Goal: Transaction & Acquisition: Subscribe to service/newsletter

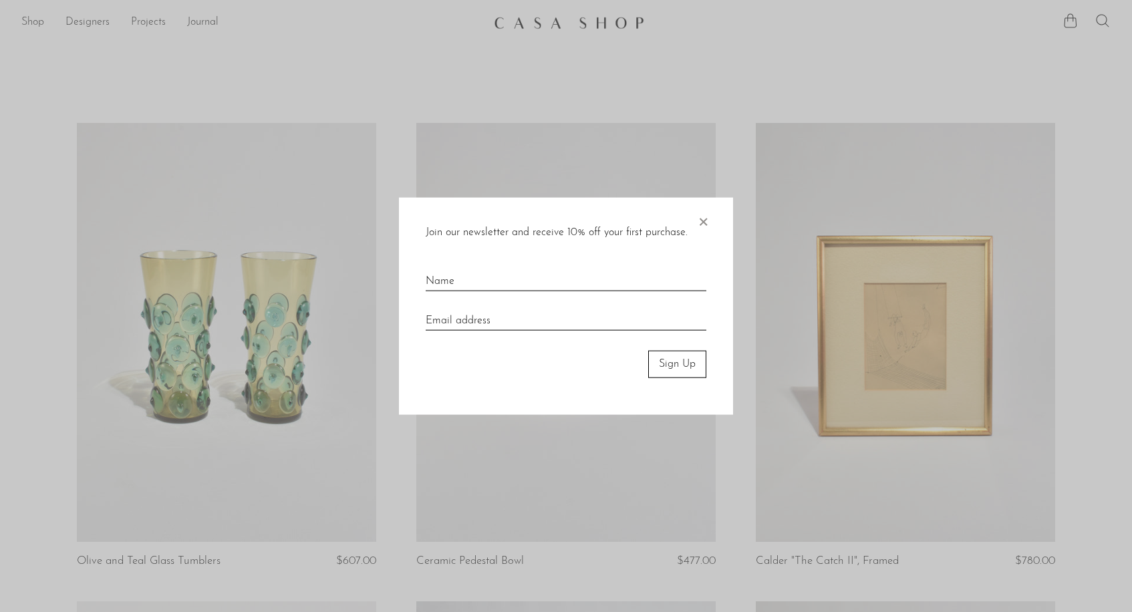
click at [441, 281] on input "text" at bounding box center [566, 275] width 281 height 29
click at [461, 279] on input "text" at bounding box center [566, 275] width 281 height 29
type input "[PERSON_NAME]"
type input "[EMAIL_ADDRESS][DOMAIN_NAME]"
click at [675, 368] on button "Sign Up" at bounding box center [677, 364] width 58 height 27
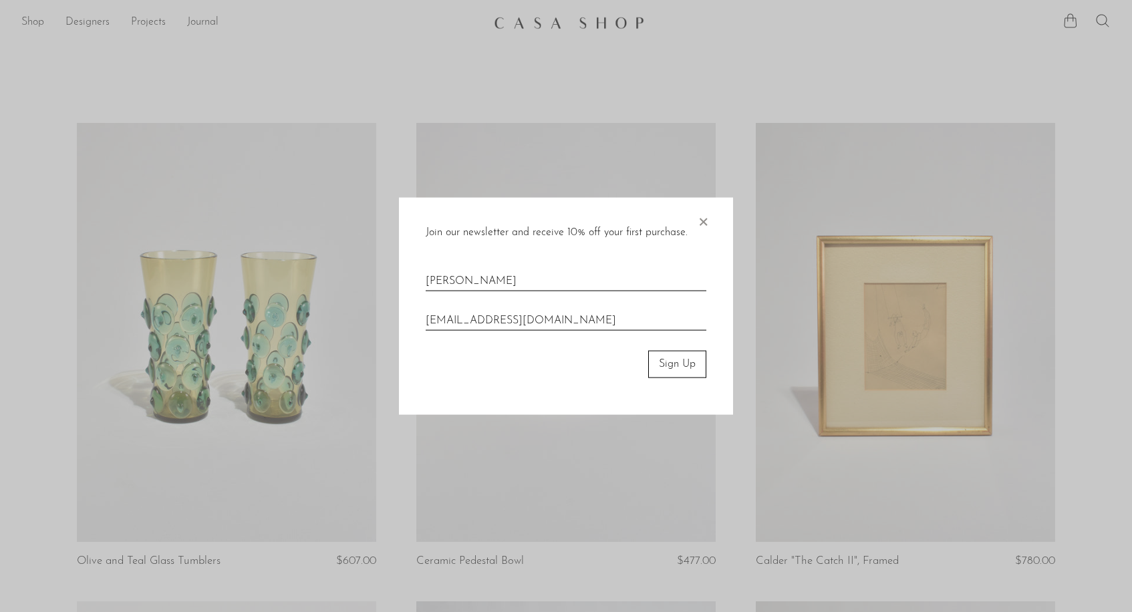
click at [687, 354] on button "Sign Up" at bounding box center [677, 364] width 58 height 27
click at [682, 359] on button "Sign Up" at bounding box center [677, 364] width 58 height 27
click at [674, 362] on button "Sign Up" at bounding box center [677, 364] width 58 height 27
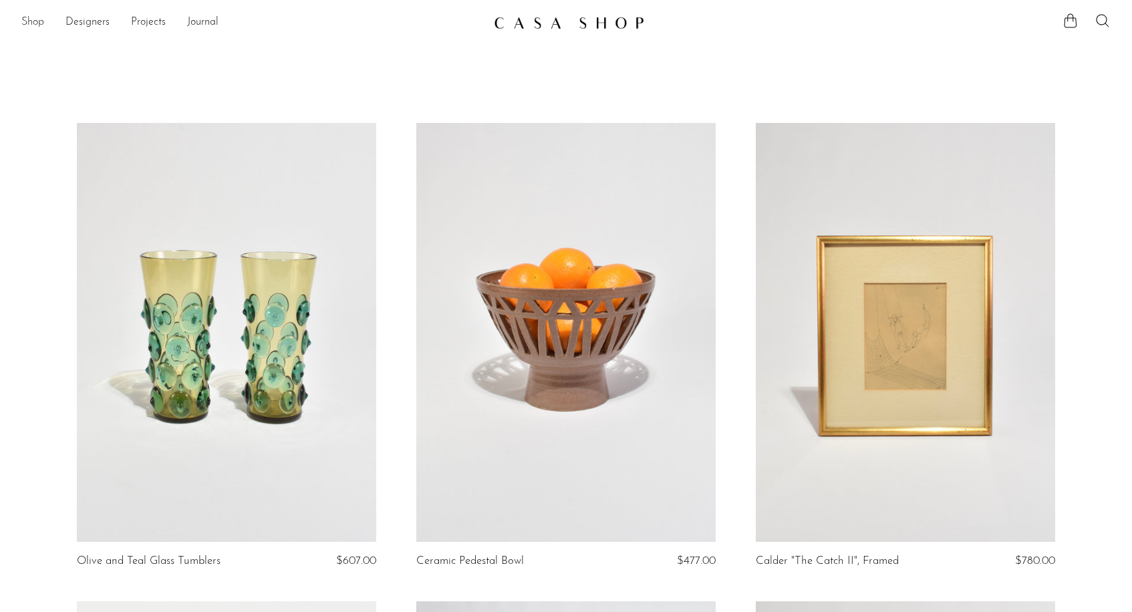
click at [29, 21] on link "Shop" at bounding box center [32, 22] width 23 height 17
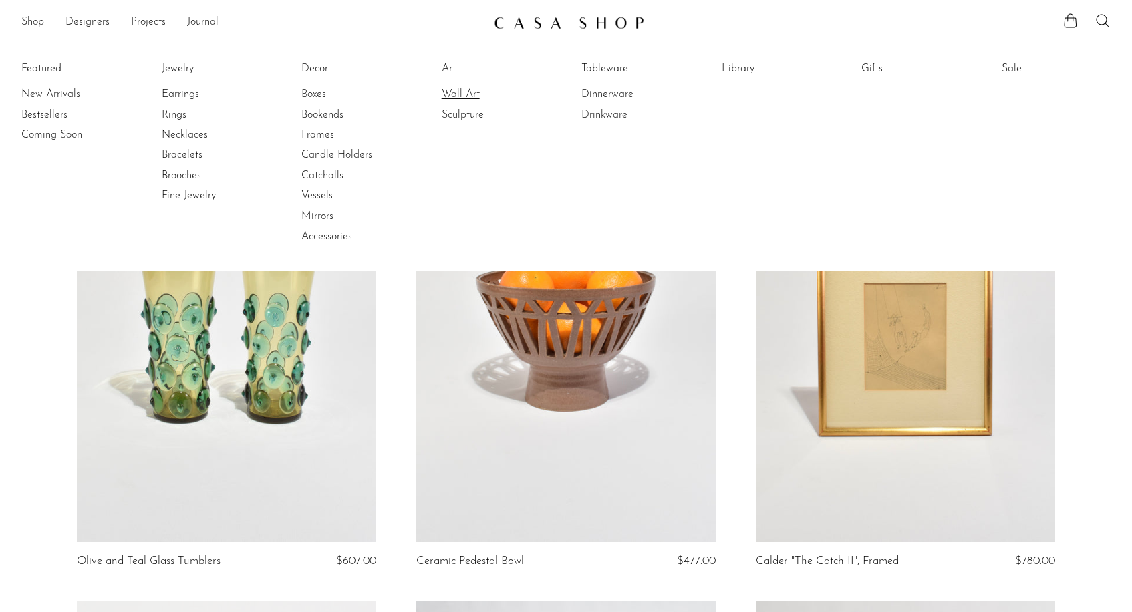
click at [450, 90] on link "Wall Art" at bounding box center [492, 94] width 100 height 15
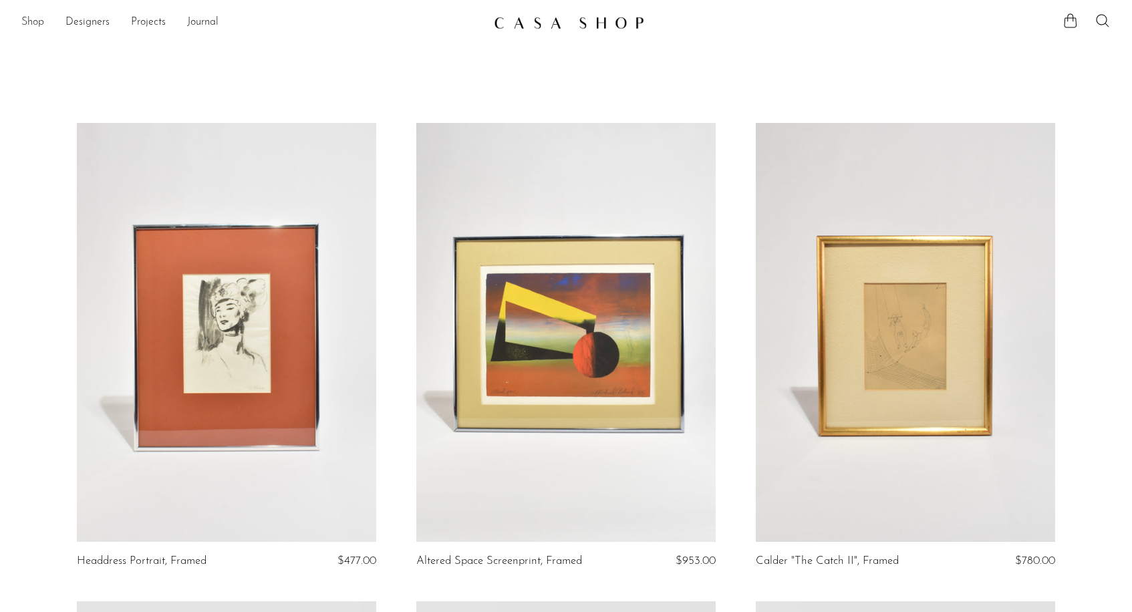
click at [43, 21] on link "Shop" at bounding box center [32, 22] width 23 height 17
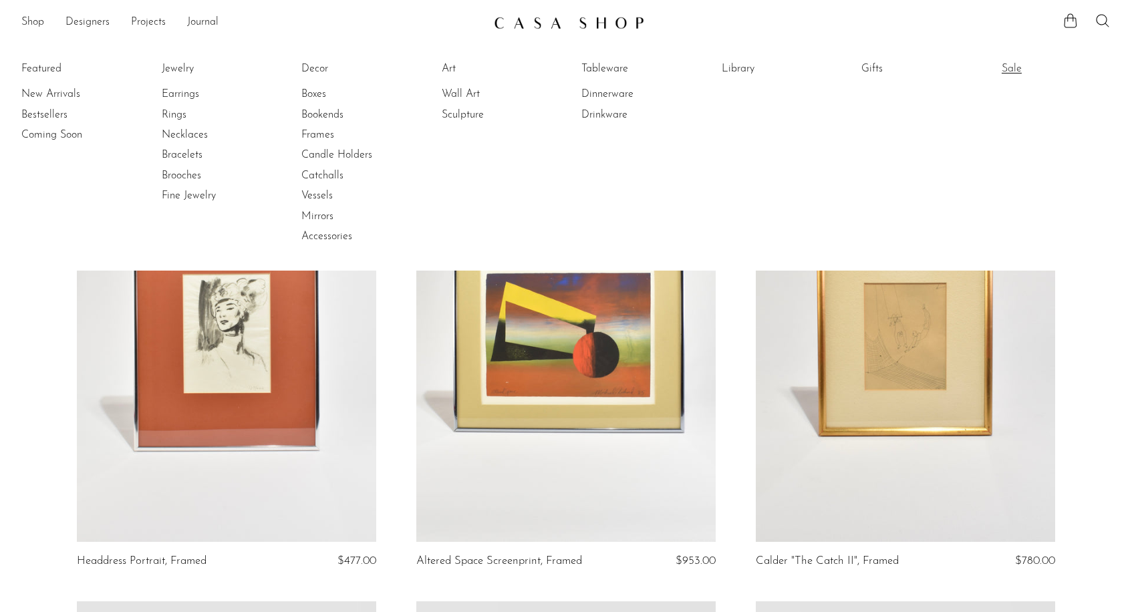
click at [1011, 69] on link "Sale" at bounding box center [1052, 68] width 100 height 15
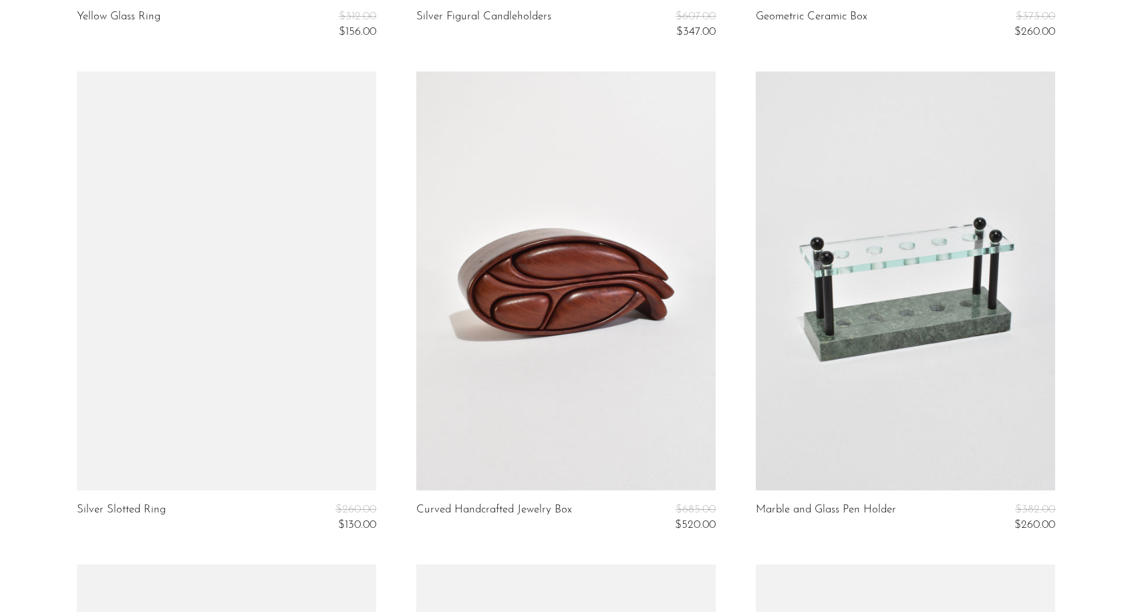
scroll to position [2086, 0]
